Goal: Task Accomplishment & Management: Manage account settings

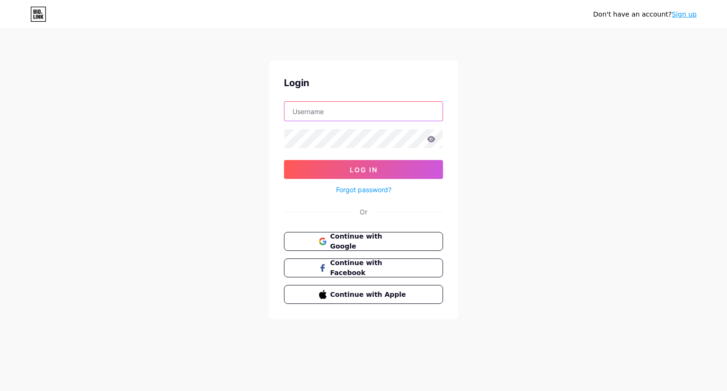
click at [402, 105] on input "text" at bounding box center [363, 111] width 158 height 19
click at [407, 114] on input "text" at bounding box center [363, 111] width 158 height 19
paste input "nestohypermarketoman"
type input "nestohypermarketoman"
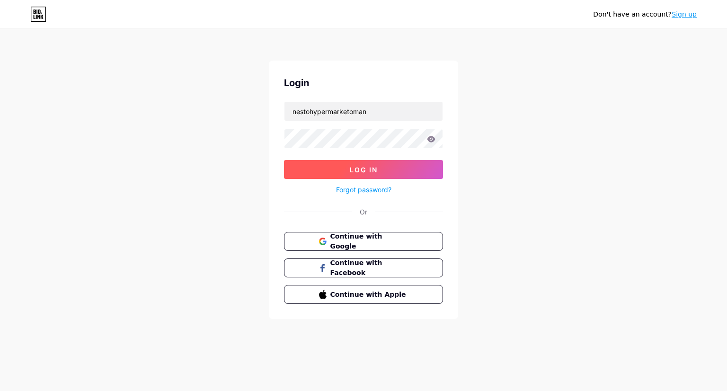
click at [387, 174] on button "Log In" at bounding box center [363, 169] width 159 height 19
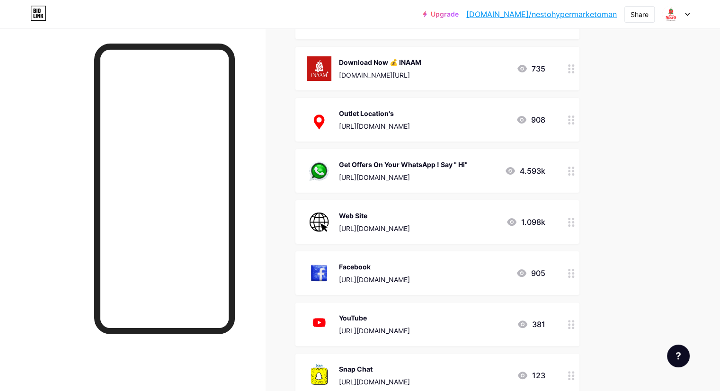
scroll to position [106, 0]
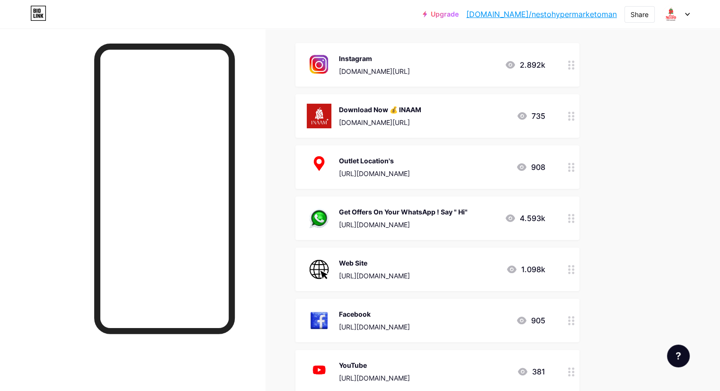
click at [410, 167] on div "Outlet Location's [URL][DOMAIN_NAME]" at bounding box center [374, 167] width 71 height 25
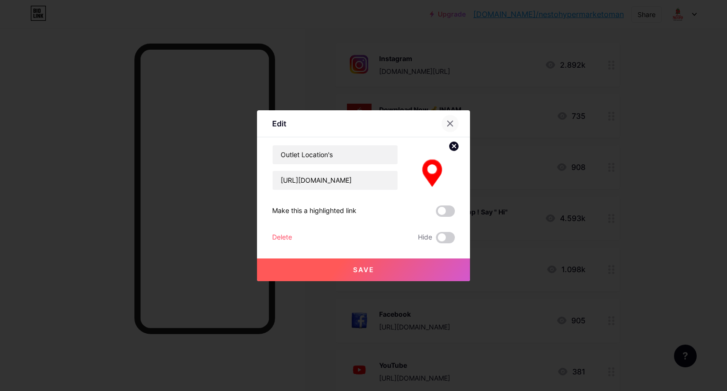
click at [448, 120] on icon at bounding box center [450, 124] width 8 height 8
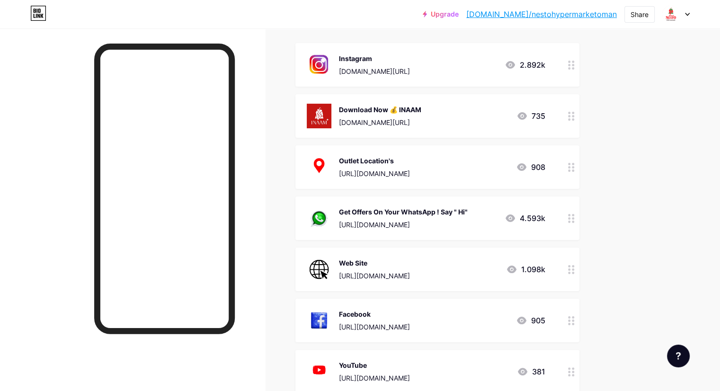
click at [574, 166] on circle at bounding box center [573, 167] width 2 height 2
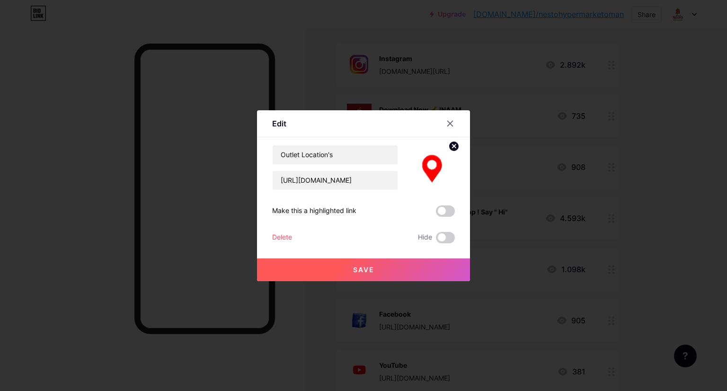
click at [692, 181] on div at bounding box center [363, 195] width 727 height 391
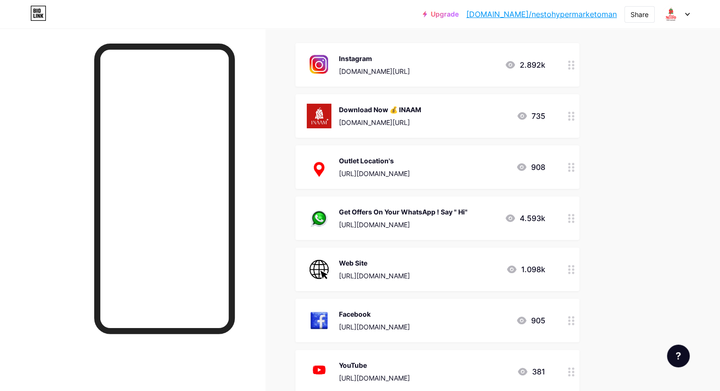
click at [331, 166] on img at bounding box center [319, 167] width 25 height 25
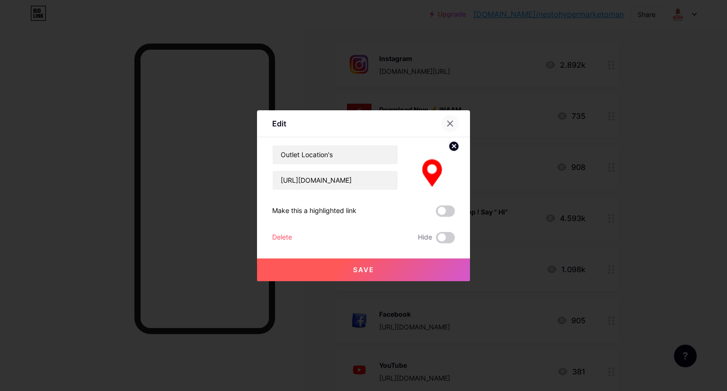
click at [446, 121] on icon at bounding box center [450, 124] width 8 height 8
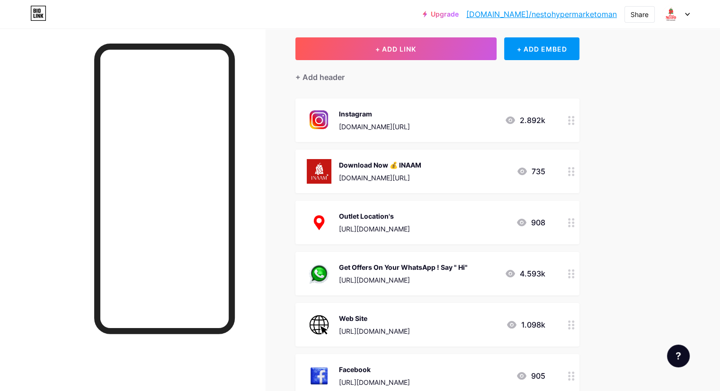
scroll to position [0, 0]
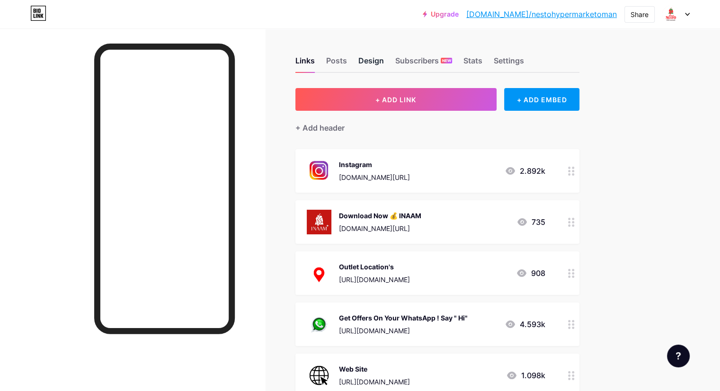
click at [384, 58] on div "Design" at bounding box center [371, 63] width 26 height 17
click at [524, 59] on div "Settings" at bounding box center [509, 63] width 30 height 17
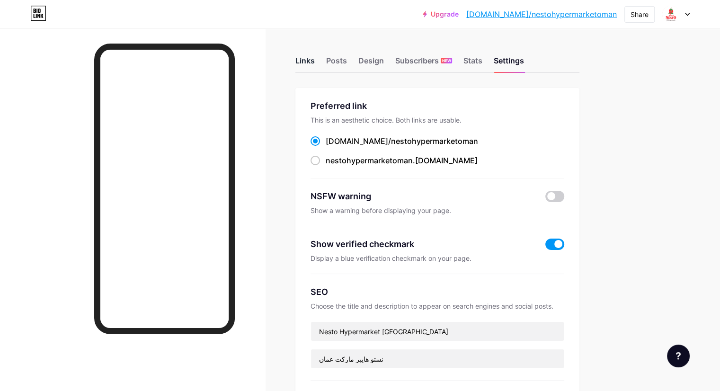
click at [315, 57] on div "Links" at bounding box center [304, 63] width 19 height 17
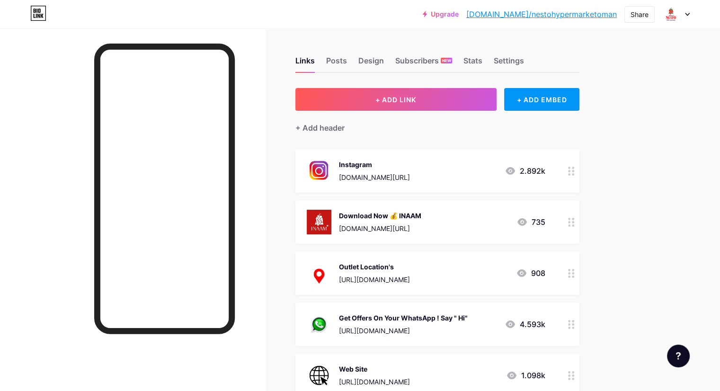
click at [410, 275] on div "[URL][DOMAIN_NAME]" at bounding box center [374, 280] width 71 height 10
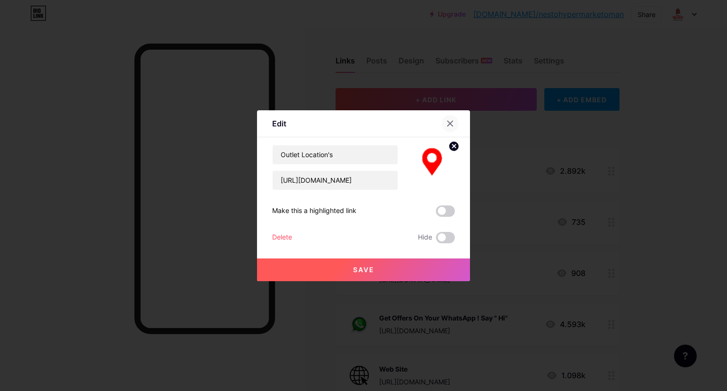
click at [443, 118] on div at bounding box center [450, 123] width 17 height 17
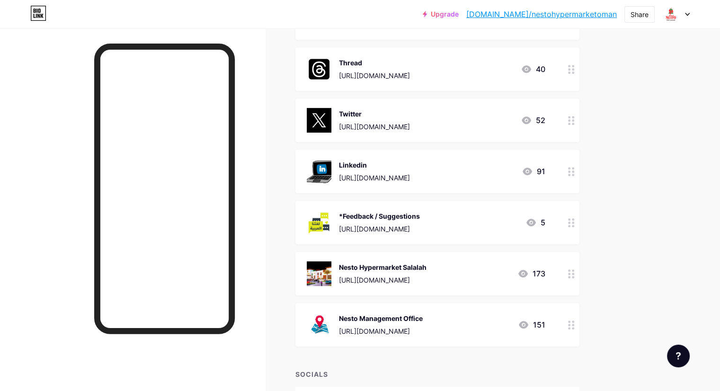
scroll to position [532, 0]
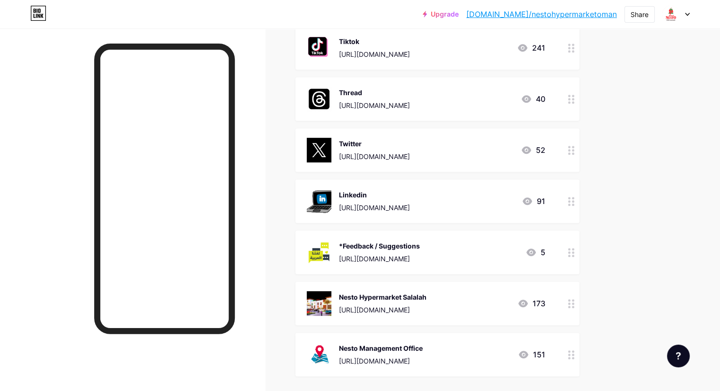
click at [426, 294] on div "Nesto Hypermarket Salalah" at bounding box center [383, 297] width 88 height 10
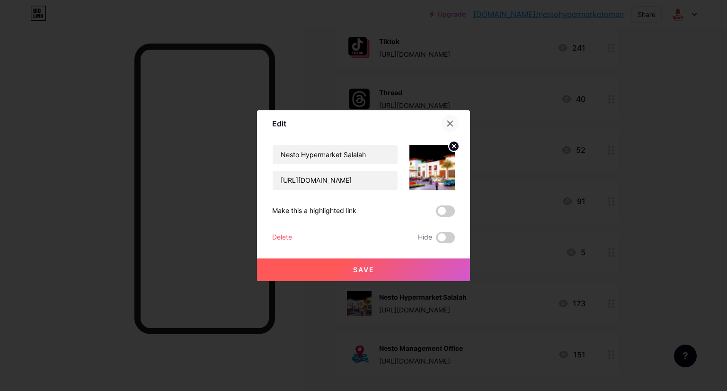
click at [443, 116] on div at bounding box center [450, 123] width 17 height 17
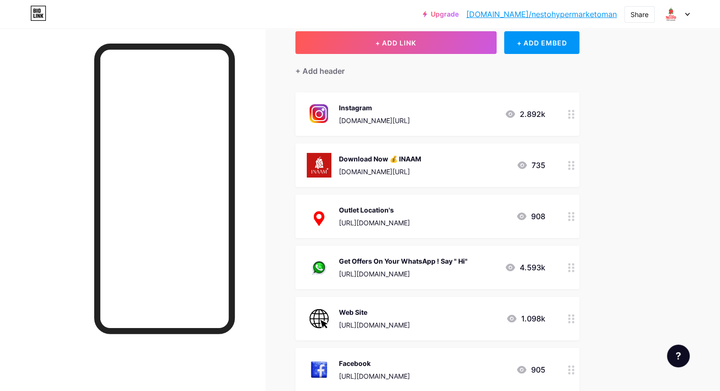
scroll to position [0, 0]
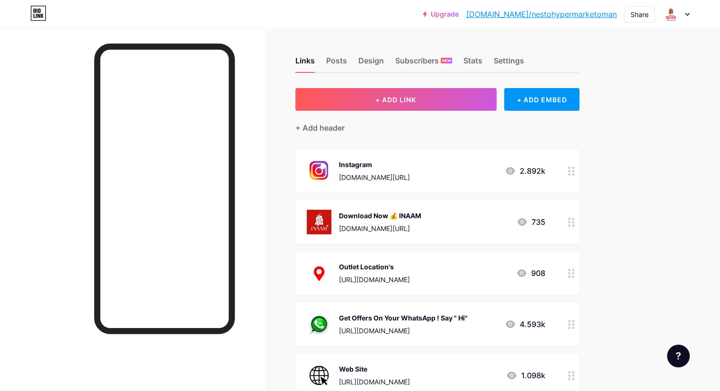
click at [34, 9] on icon at bounding box center [35, 11] width 2 height 4
click at [524, 57] on div "Settings" at bounding box center [509, 63] width 30 height 17
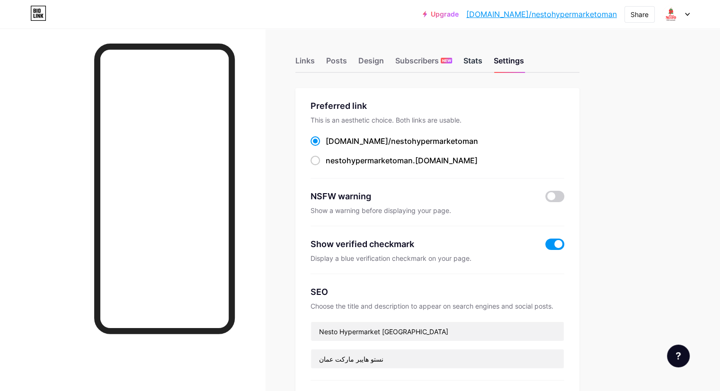
click at [482, 62] on div "Stats" at bounding box center [472, 63] width 19 height 17
click at [451, 62] on span "NEW" at bounding box center [446, 61] width 9 height 6
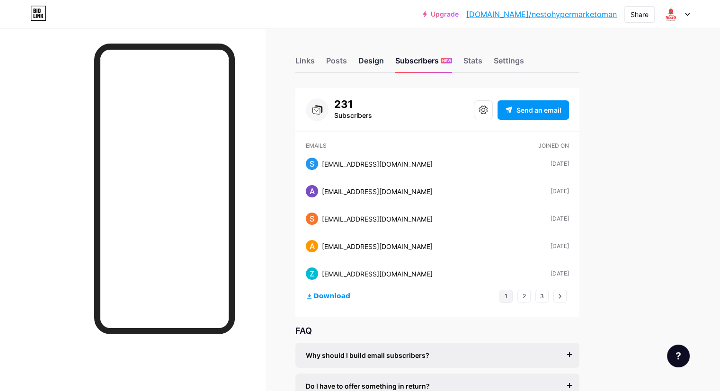
click at [384, 63] on div "Design" at bounding box center [371, 63] width 26 height 17
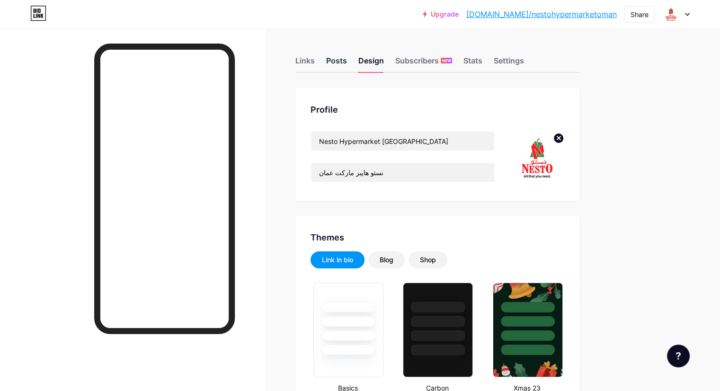
click at [347, 63] on div "Posts" at bounding box center [336, 63] width 21 height 17
click at [315, 56] on div "Links" at bounding box center [304, 63] width 19 height 17
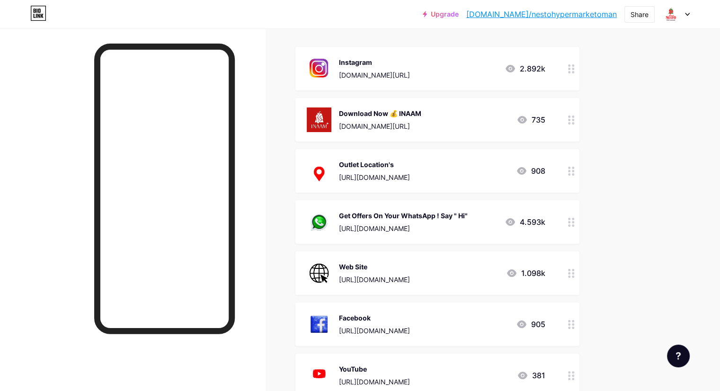
scroll to position [95, 0]
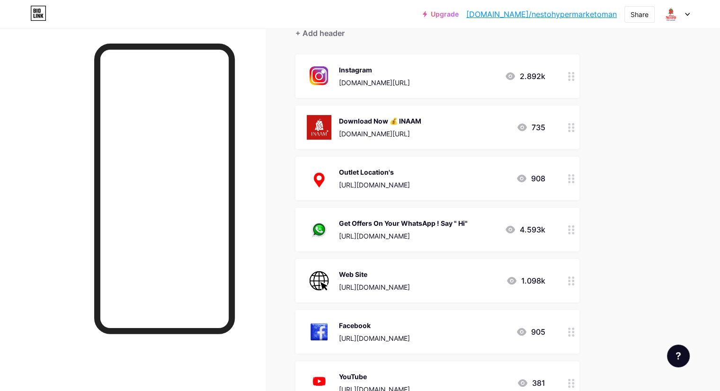
click at [410, 175] on div "Outlet Location's" at bounding box center [374, 172] width 71 height 10
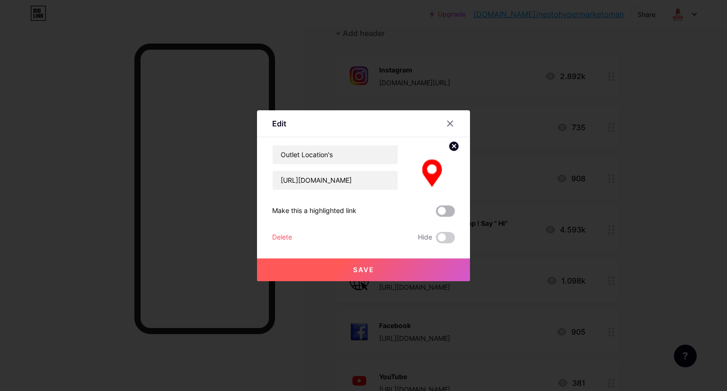
click at [439, 213] on span at bounding box center [445, 210] width 19 height 11
click at [436, 213] on input "checkbox" at bounding box center [436, 213] width 0 height 0
click at [443, 211] on span at bounding box center [445, 210] width 19 height 11
click at [436, 213] on input "checkbox" at bounding box center [436, 213] width 0 height 0
click at [446, 121] on icon at bounding box center [450, 124] width 8 height 8
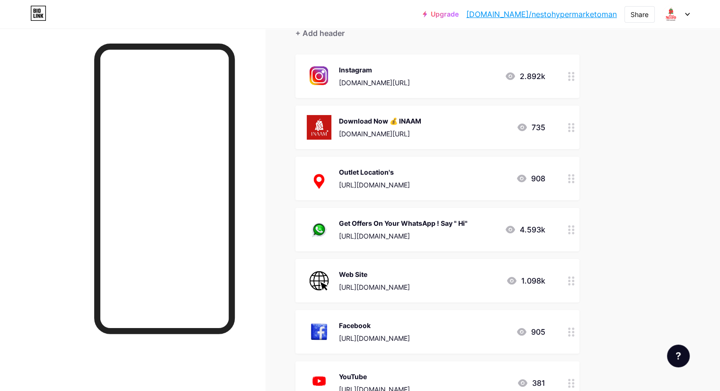
click at [410, 182] on div "[URL][DOMAIN_NAME]" at bounding box center [374, 185] width 71 height 10
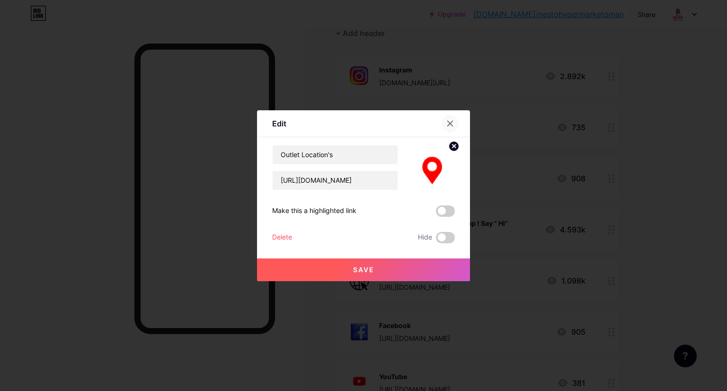
click at [450, 119] on div at bounding box center [450, 123] width 17 height 17
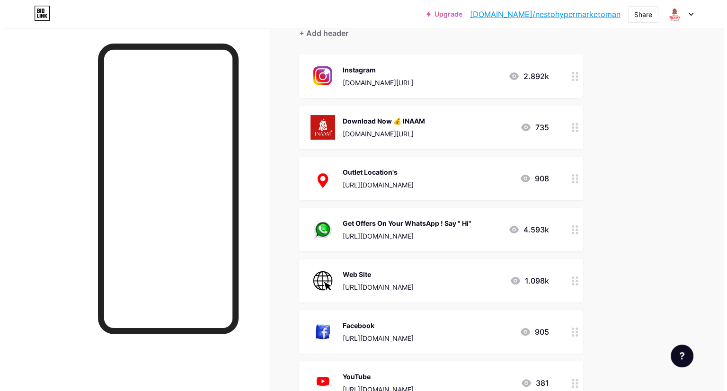
scroll to position [0, 0]
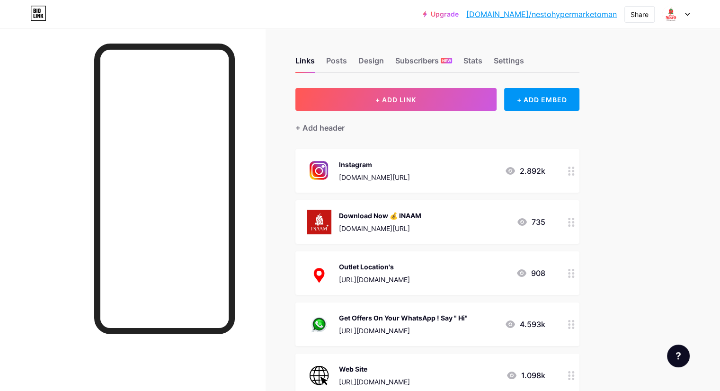
click at [545, 17] on link "[DOMAIN_NAME]/nestohypermarketoman" at bounding box center [541, 14] width 151 height 11
click at [347, 61] on div "Posts" at bounding box center [336, 63] width 21 height 17
